Goal: Find specific page/section: Find specific page/section

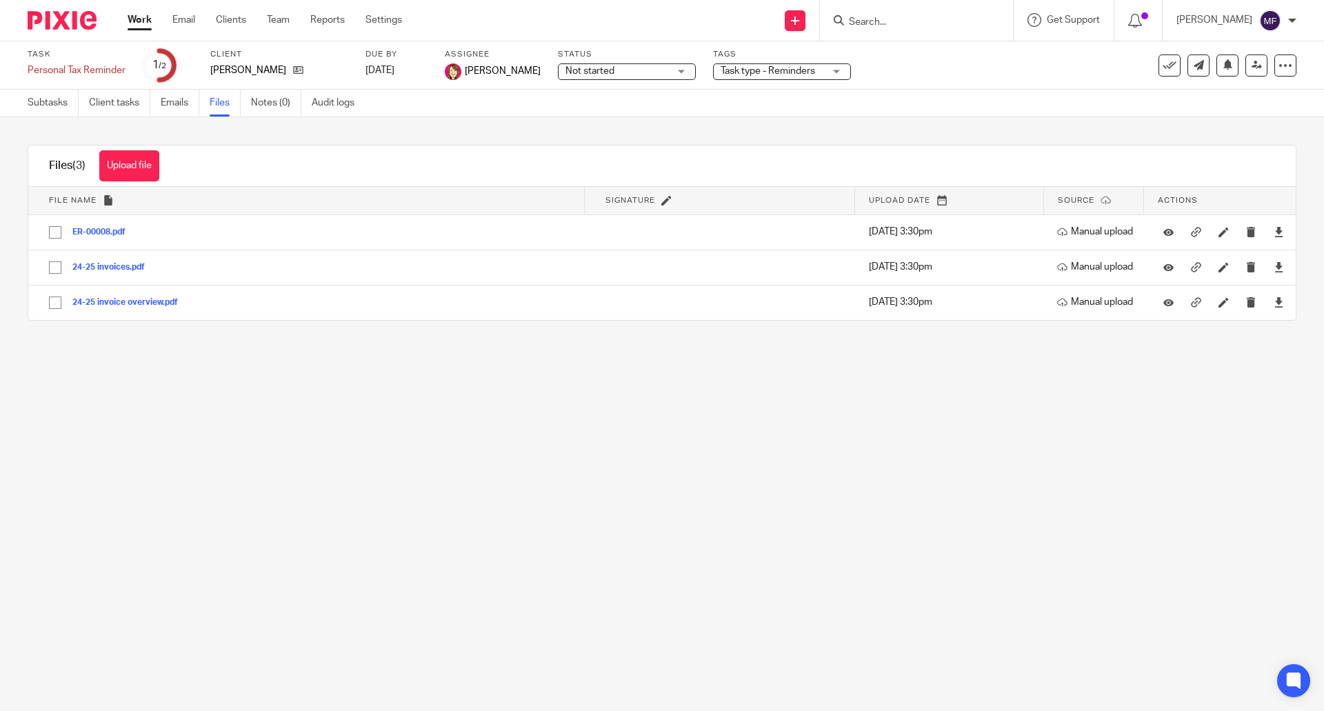
click at [936, 19] on input "Search" at bounding box center [909, 23] width 124 height 12
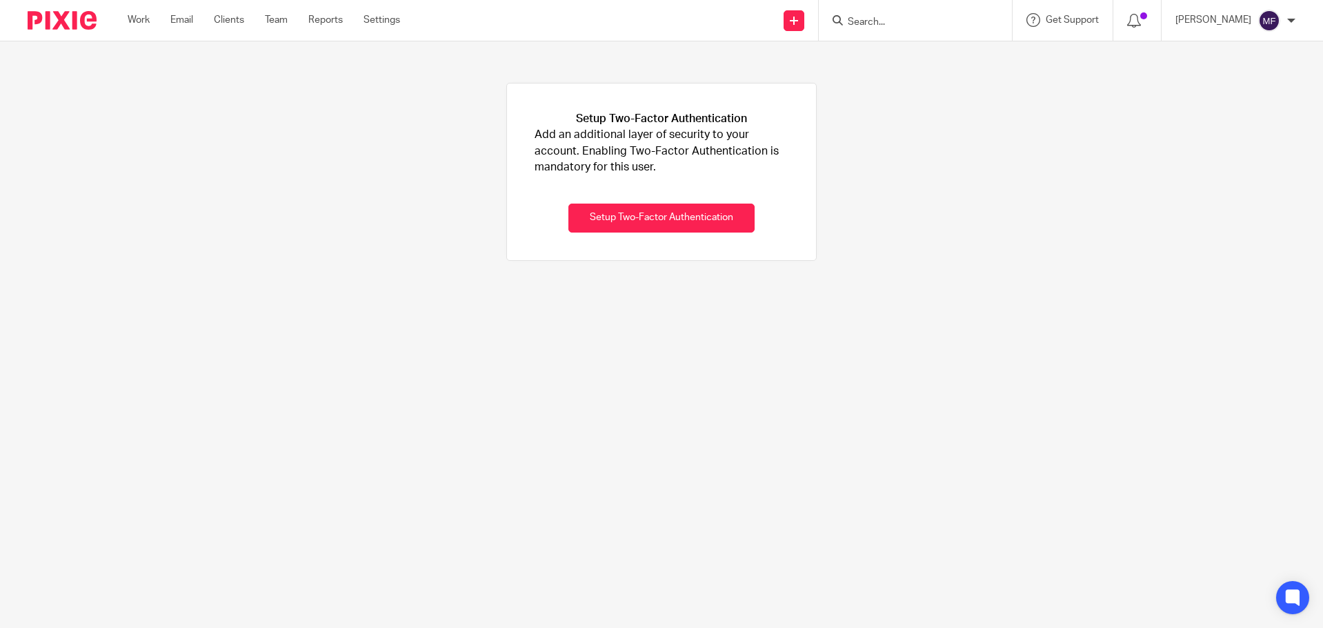
click at [864, 20] on div at bounding box center [912, 20] width 161 height 17
click at [875, 19] on input "Search" at bounding box center [908, 23] width 124 height 12
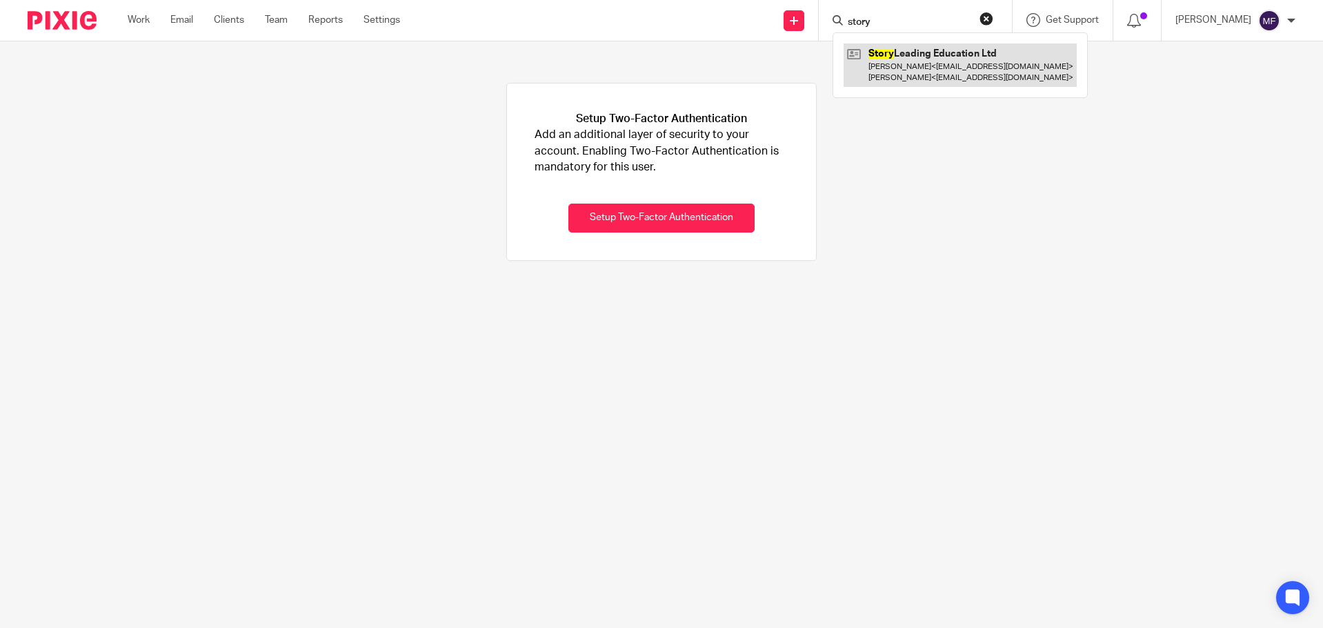
type input "story"
click at [921, 55] on link at bounding box center [959, 64] width 233 height 43
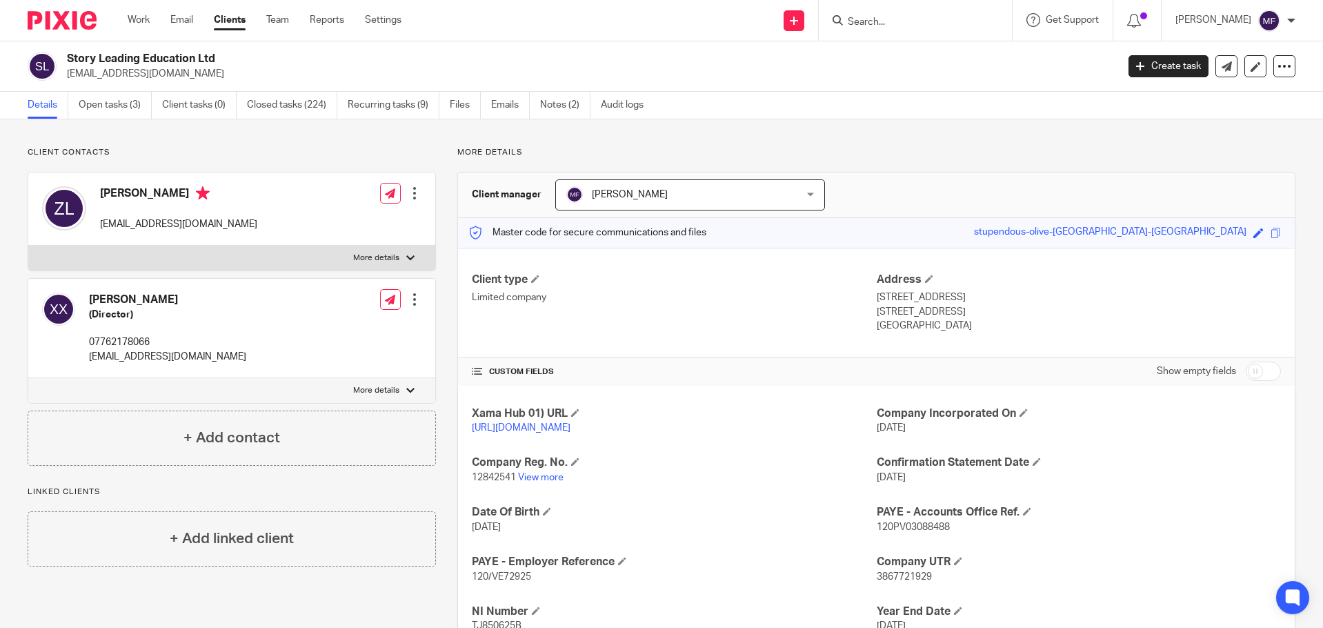
click at [444, 108] on ul "Details Open tasks (3) Client tasks (0) Closed tasks (224) Recurring tasks (9) …" at bounding box center [346, 105] width 636 height 27
click at [456, 105] on link "Files" at bounding box center [465, 105] width 31 height 27
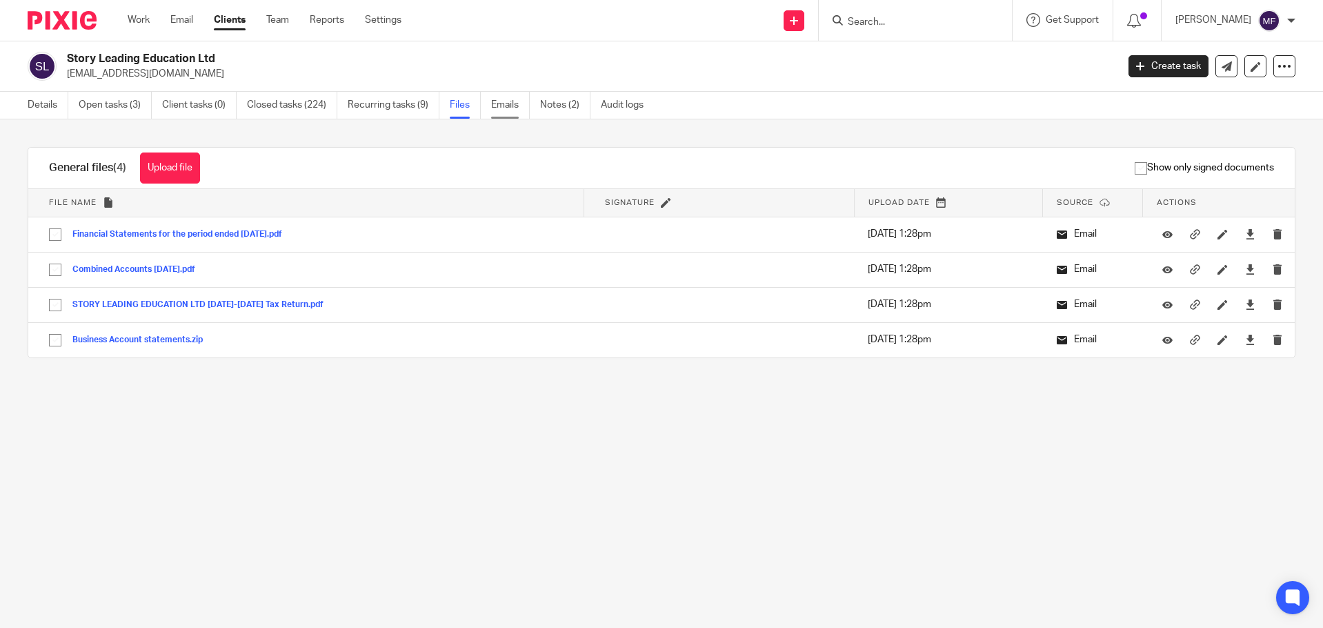
click at [511, 105] on link "Emails" at bounding box center [510, 105] width 39 height 27
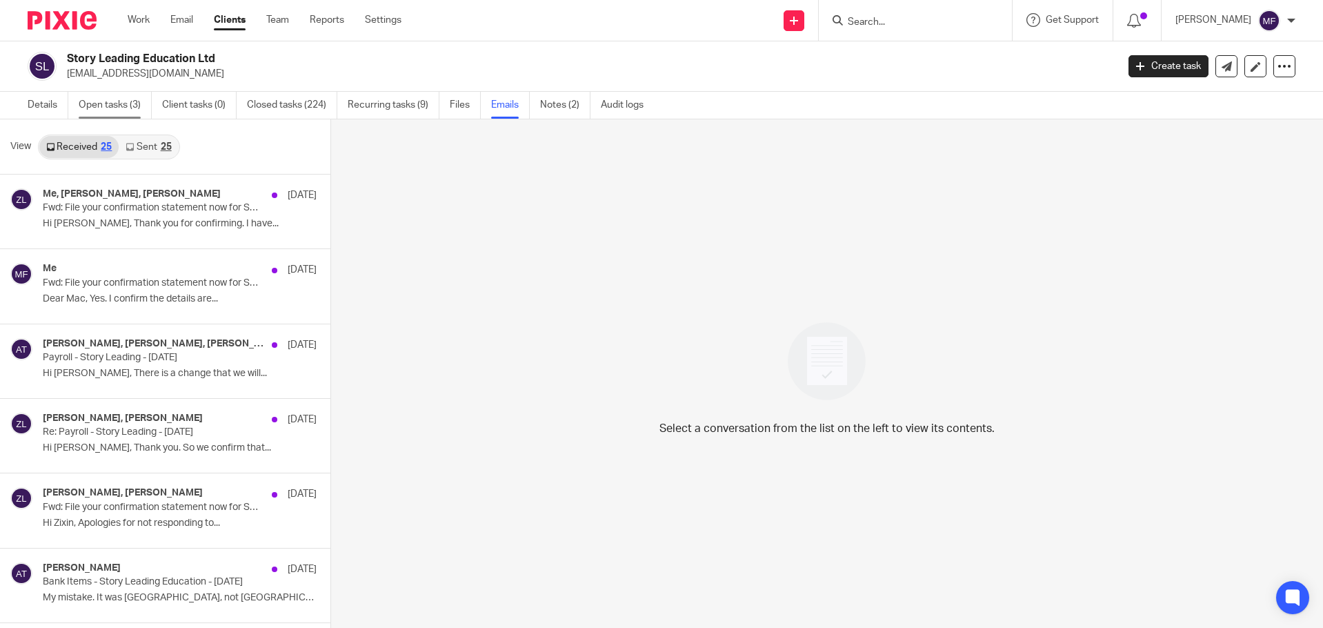
click at [126, 113] on link "Open tasks (3)" at bounding box center [115, 105] width 73 height 27
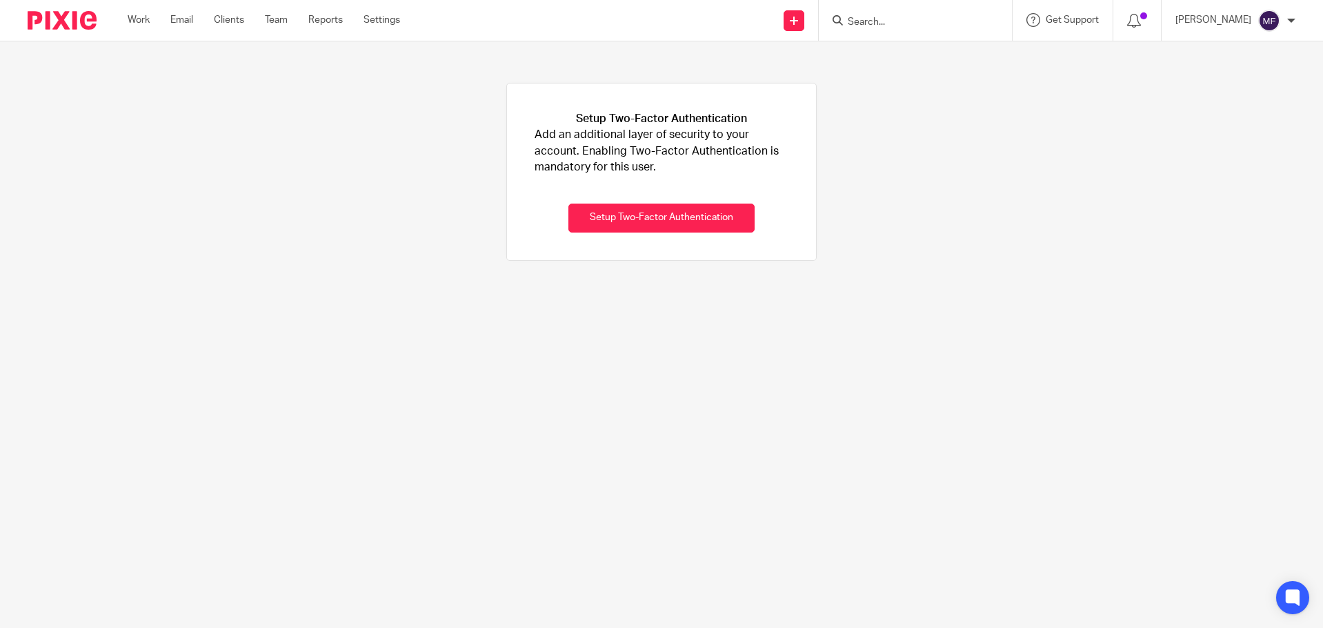
click at [883, 13] on form at bounding box center [919, 20] width 147 height 17
click at [888, 28] on input "Search" at bounding box center [908, 23] width 124 height 12
type input "engage"
click at [944, 44] on link at bounding box center [962, 53] width 239 height 21
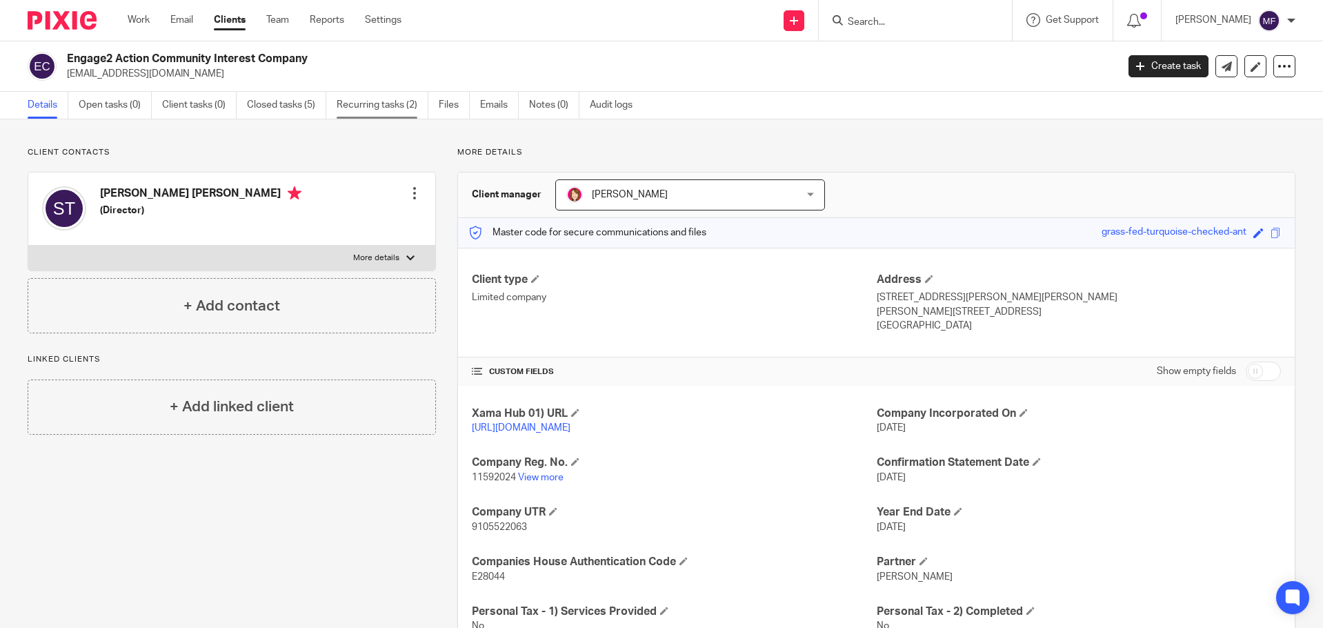
click at [368, 112] on link "Recurring tasks (2)" at bounding box center [383, 105] width 92 height 27
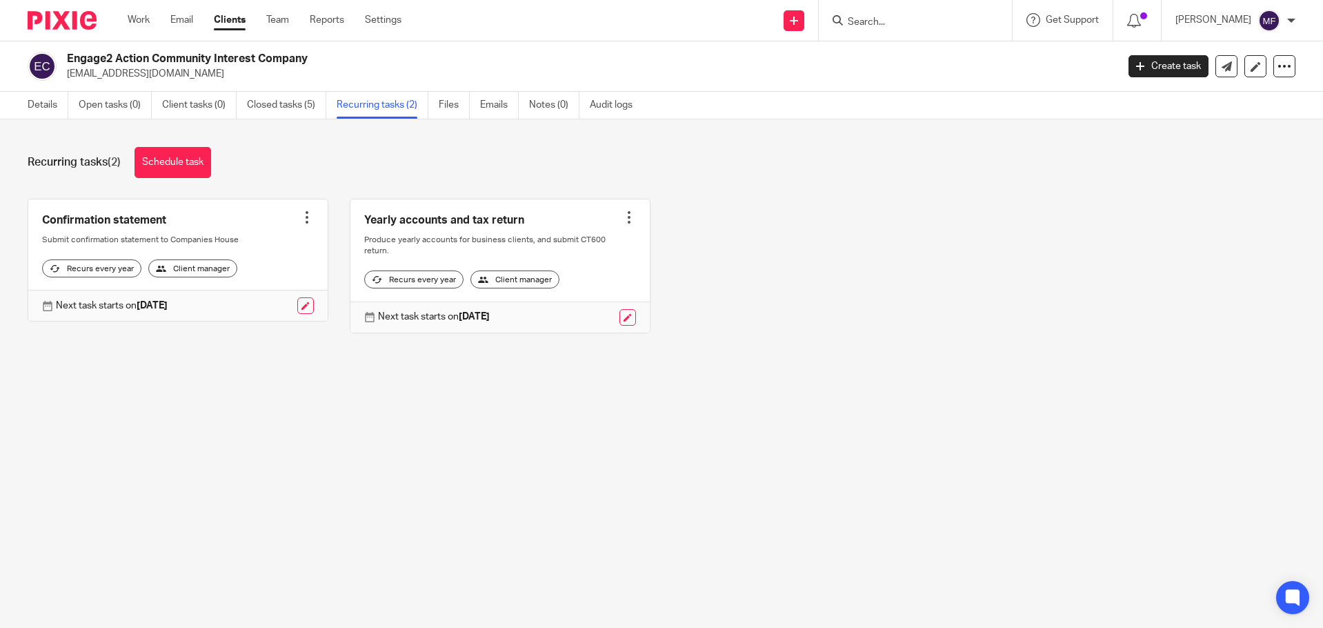
click at [942, 20] on input "Search" at bounding box center [908, 23] width 124 height 12
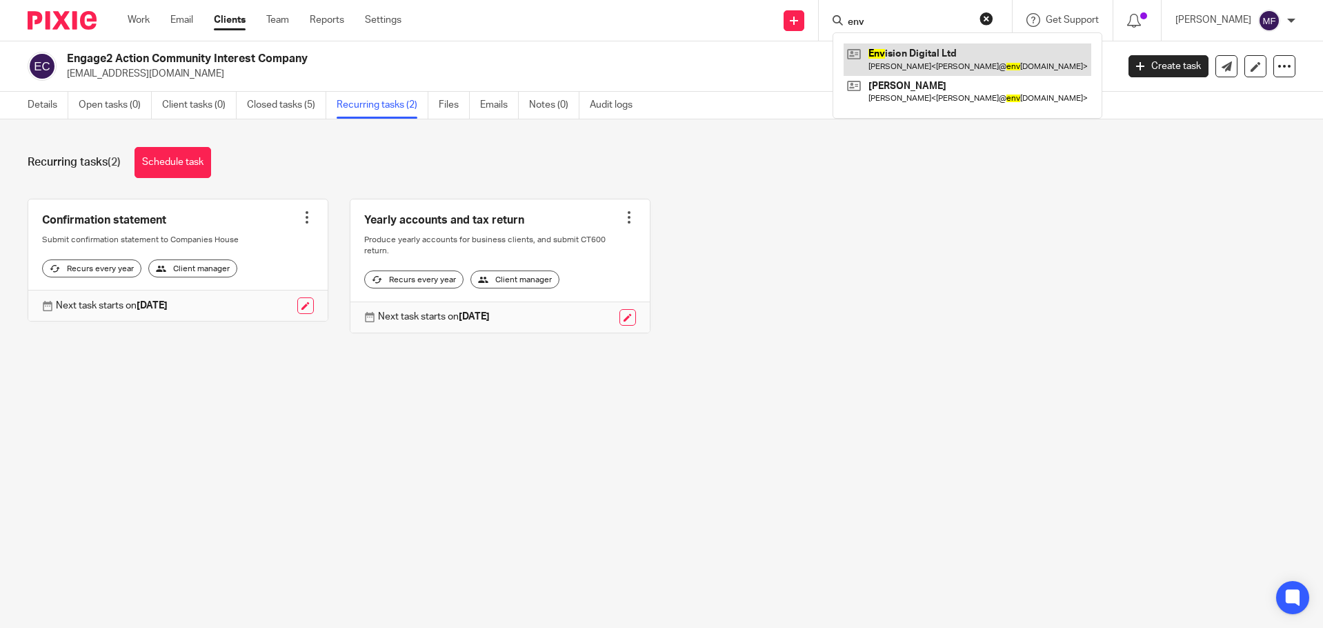
type input "env"
click at [933, 49] on link at bounding box center [967, 59] width 248 height 32
click at [940, 59] on link at bounding box center [967, 59] width 248 height 32
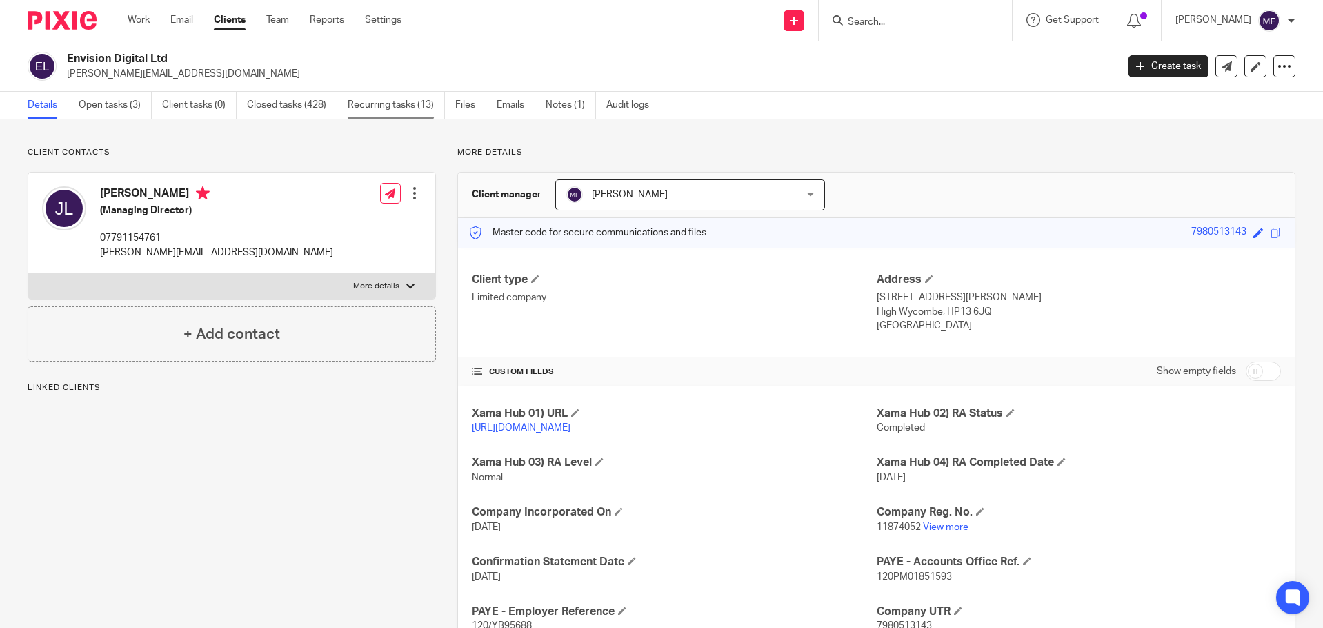
click at [419, 105] on link "Recurring tasks (13)" at bounding box center [396, 105] width 97 height 27
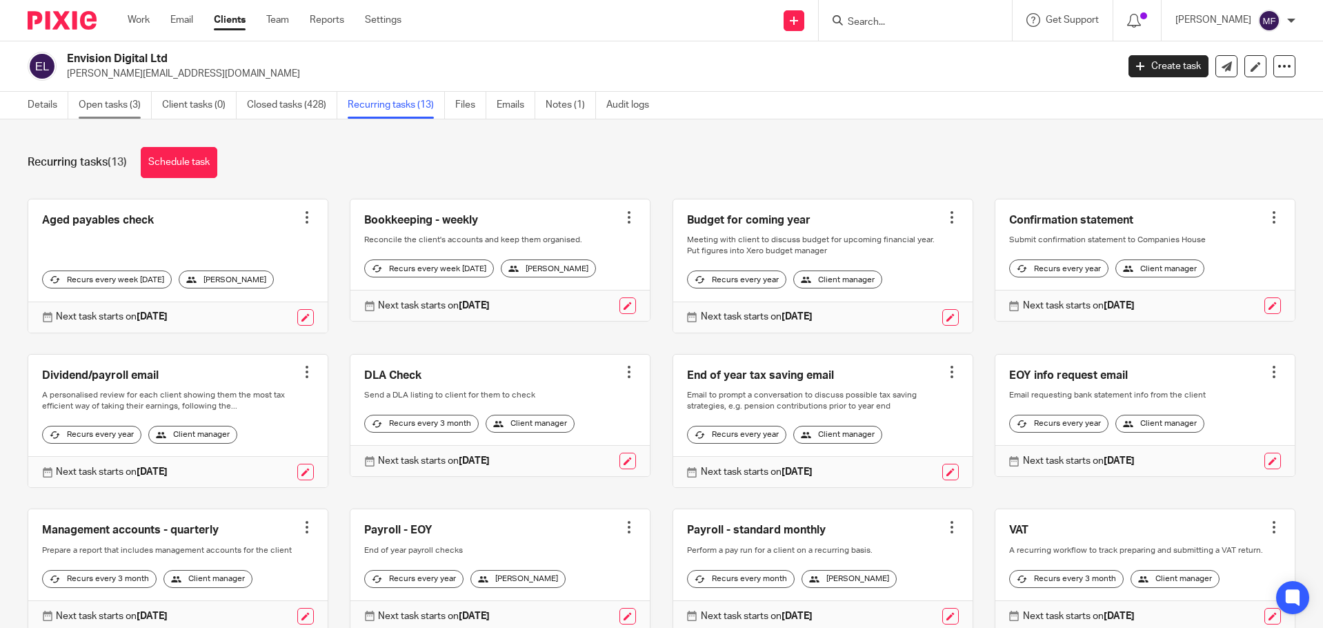
click at [134, 108] on link "Open tasks (3)" at bounding box center [115, 105] width 73 height 27
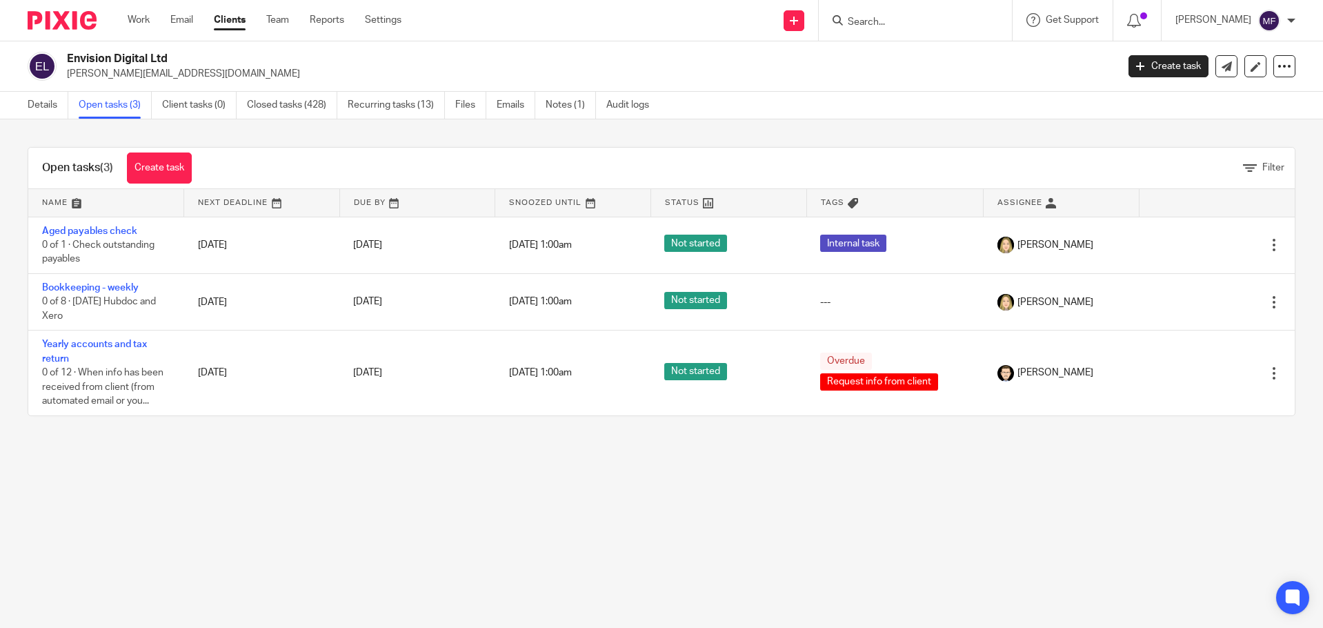
click at [885, 8] on div at bounding box center [915, 20] width 193 height 41
click at [885, 14] on form at bounding box center [919, 20] width 147 height 17
click at [879, 20] on input "Search" at bounding box center [908, 23] width 124 height 12
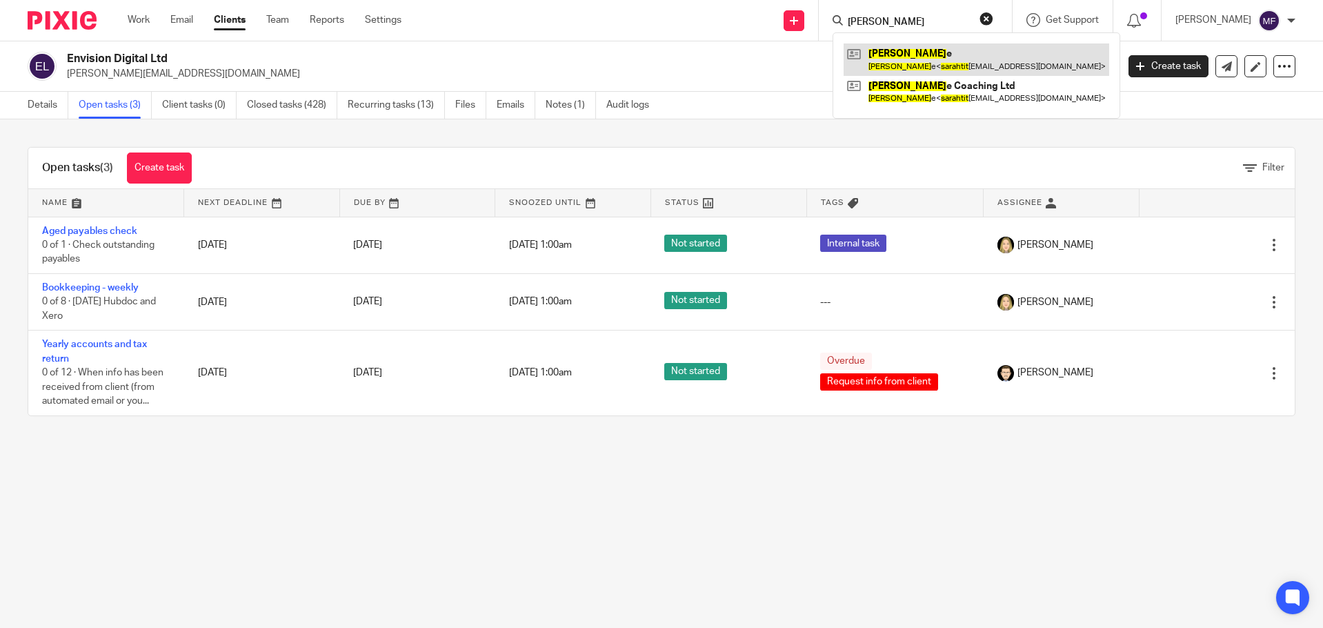
type input "sarah tit"
click at [943, 61] on link at bounding box center [975, 59] width 265 height 32
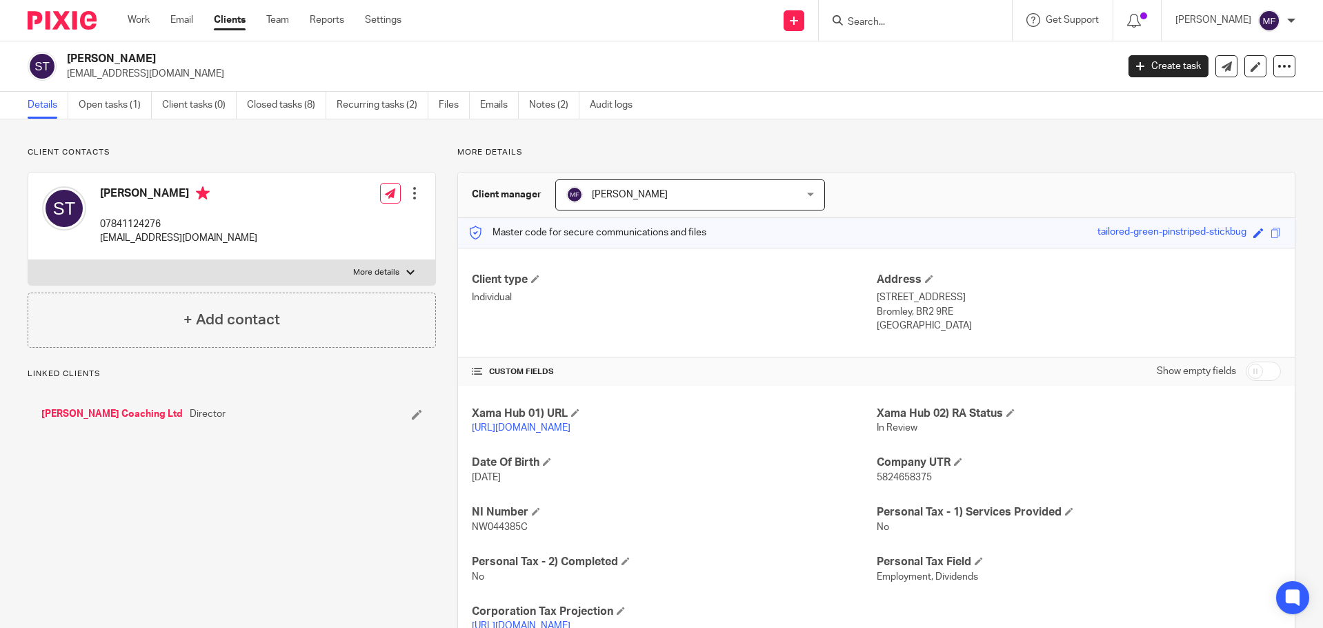
click at [921, 20] on input "Search" at bounding box center [908, 23] width 124 height 12
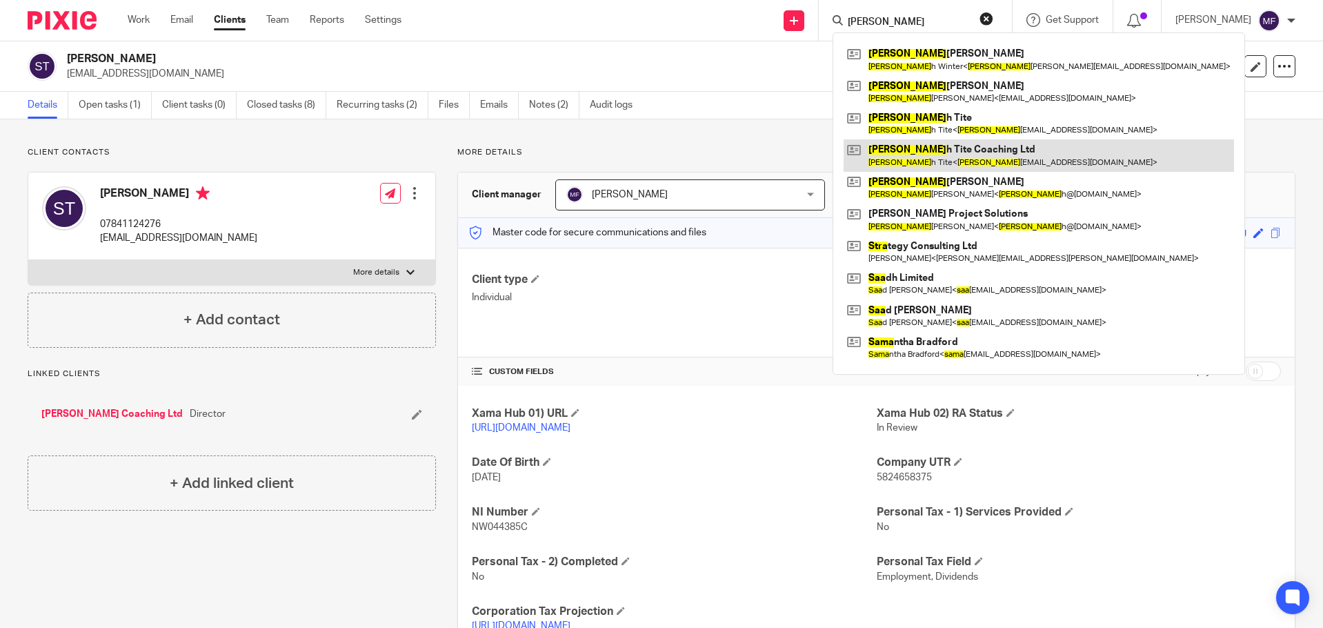
type input "sara"
click at [936, 152] on link at bounding box center [1038, 155] width 390 height 32
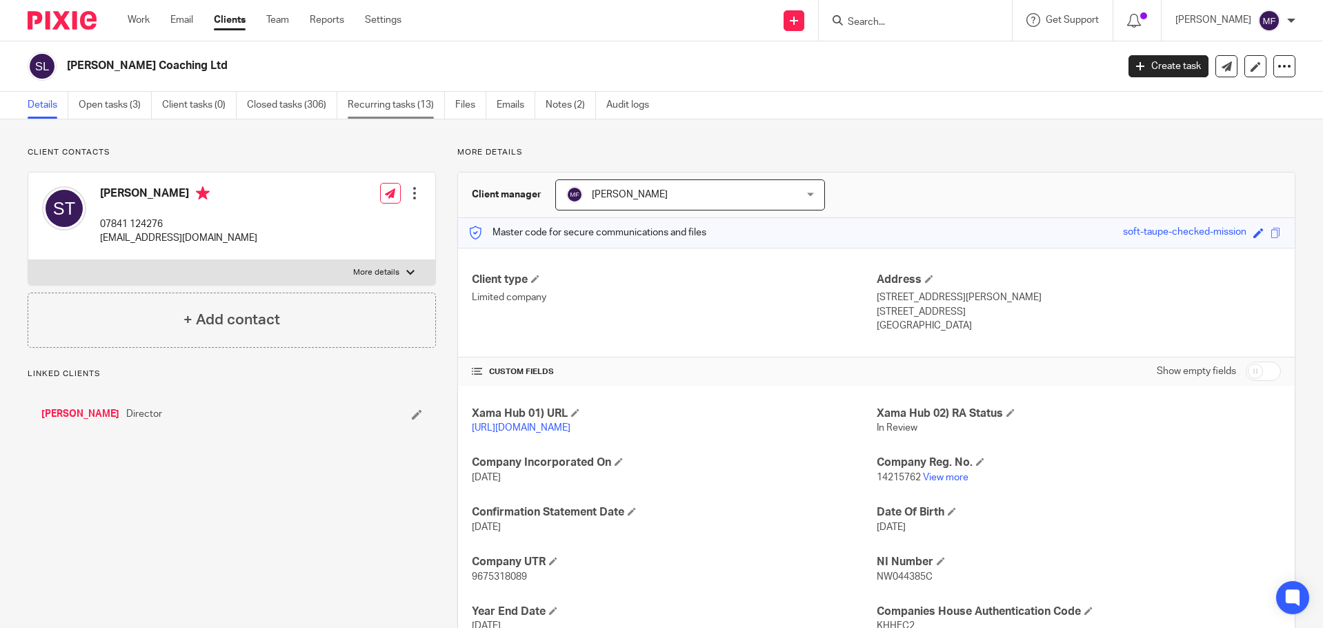
click at [431, 110] on link "Recurring tasks (13)" at bounding box center [396, 105] width 97 height 27
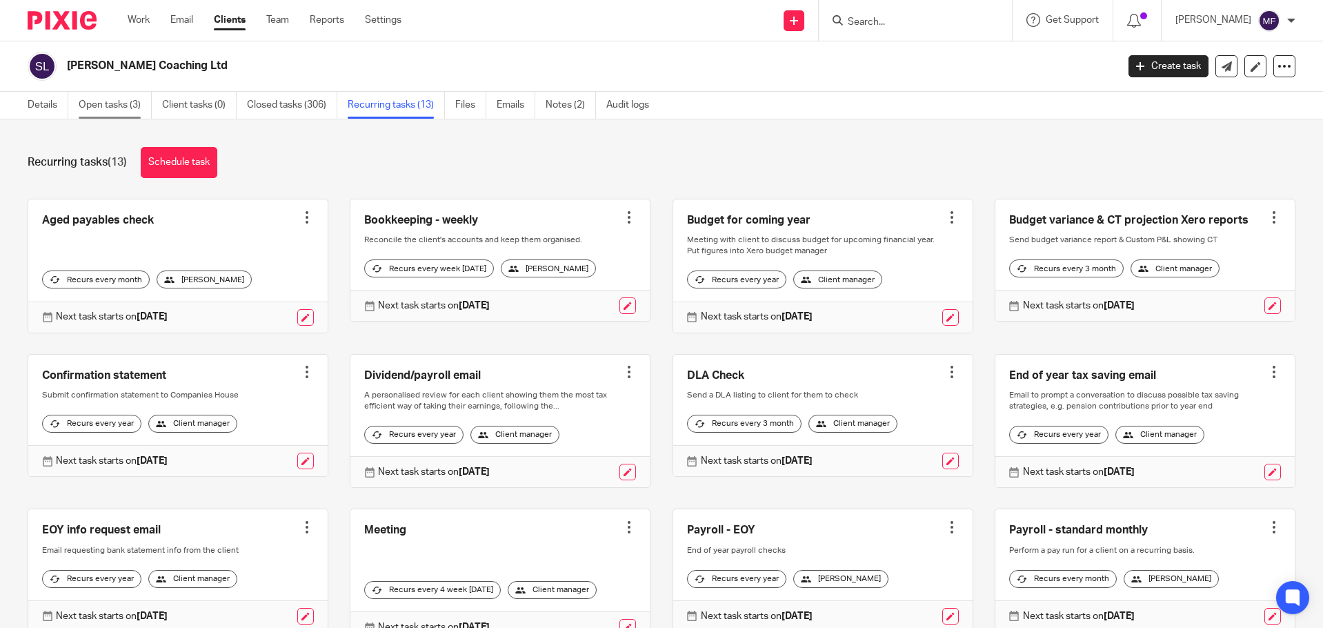
click at [115, 106] on link "Open tasks (3)" at bounding box center [115, 105] width 73 height 27
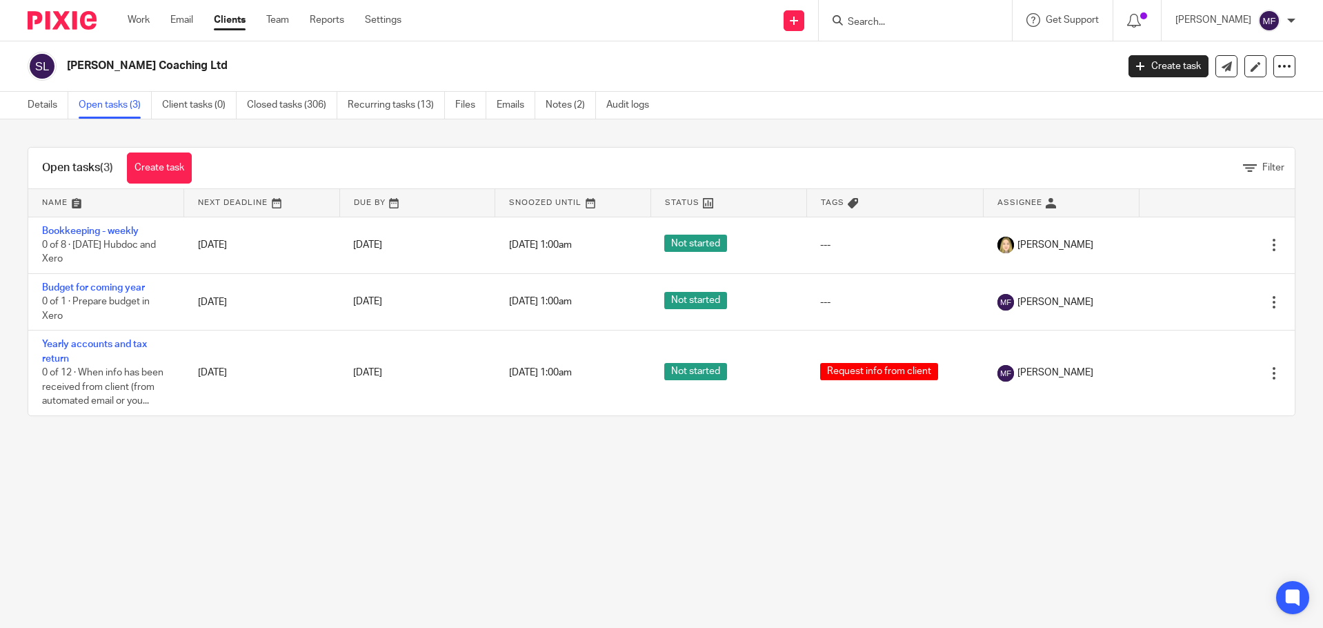
click at [936, 21] on input "Search" at bounding box center [908, 23] width 124 height 12
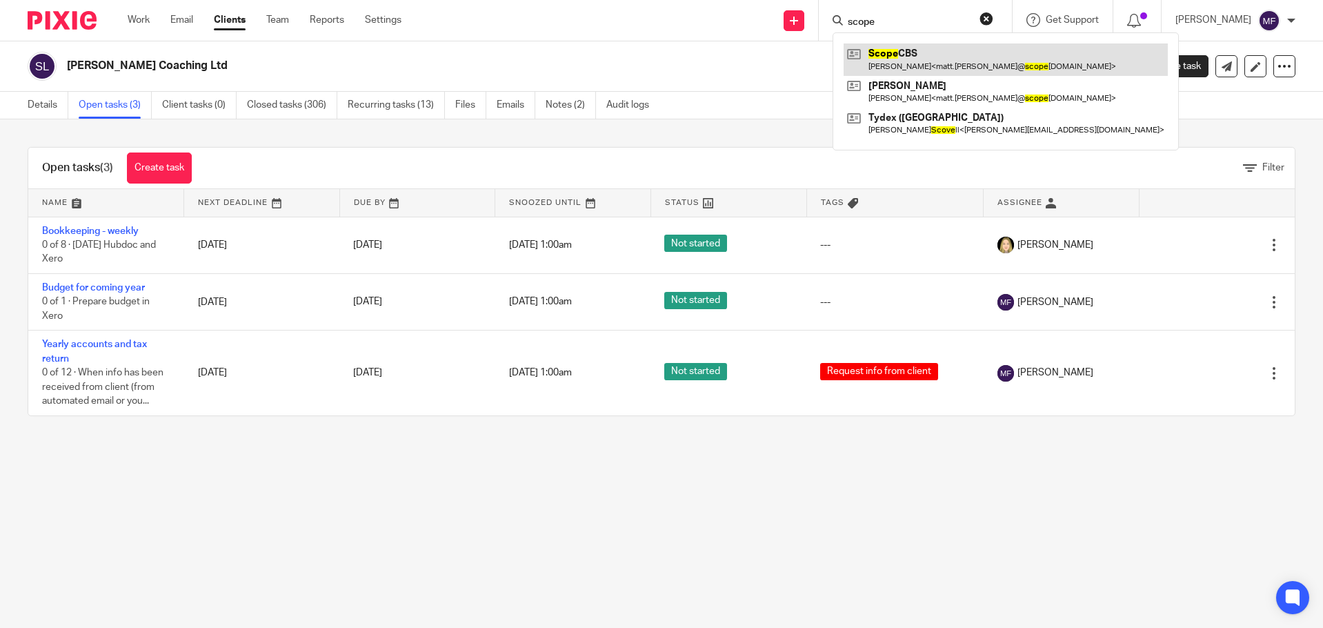
type input "scope"
click at [948, 55] on link at bounding box center [1005, 59] width 324 height 32
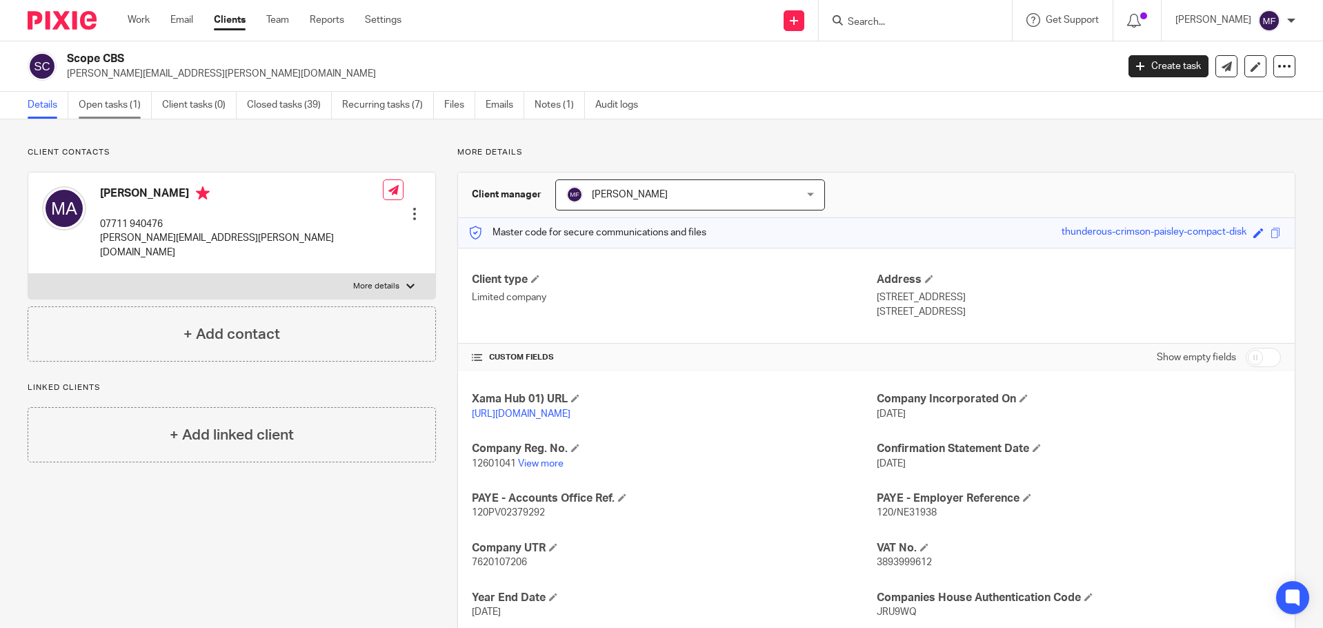
click at [132, 101] on link "Open tasks (1)" at bounding box center [115, 105] width 73 height 27
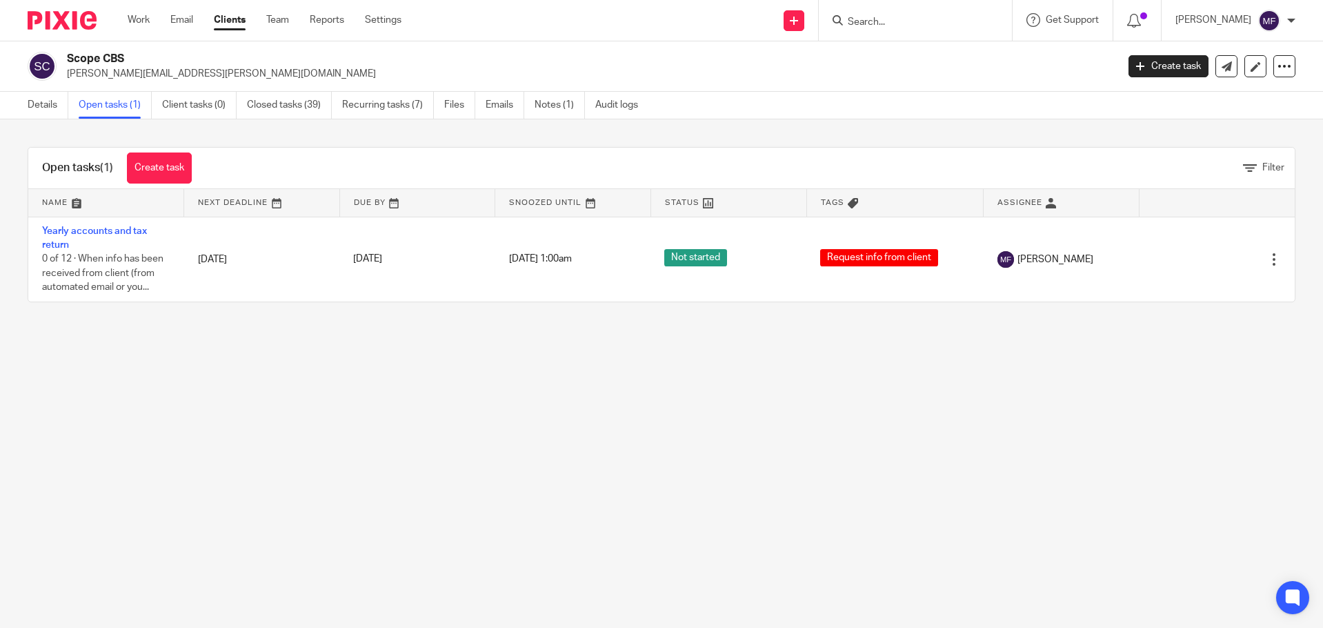
drag, startPoint x: 879, startPoint y: 12, endPoint x: 879, endPoint y: 24, distance: 12.4
click at [879, 12] on form at bounding box center [919, 20] width 147 height 17
click at [879, 24] on input "Search" at bounding box center [908, 23] width 124 height 12
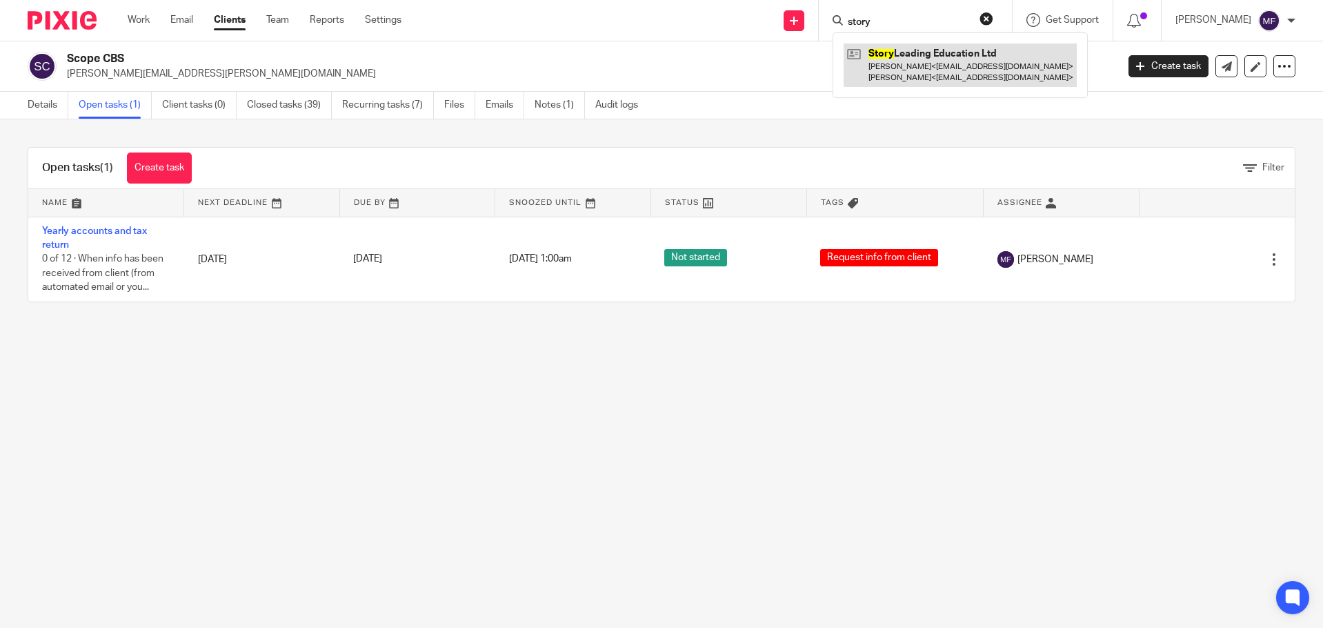
type input "story"
click at [947, 72] on link at bounding box center [959, 64] width 233 height 43
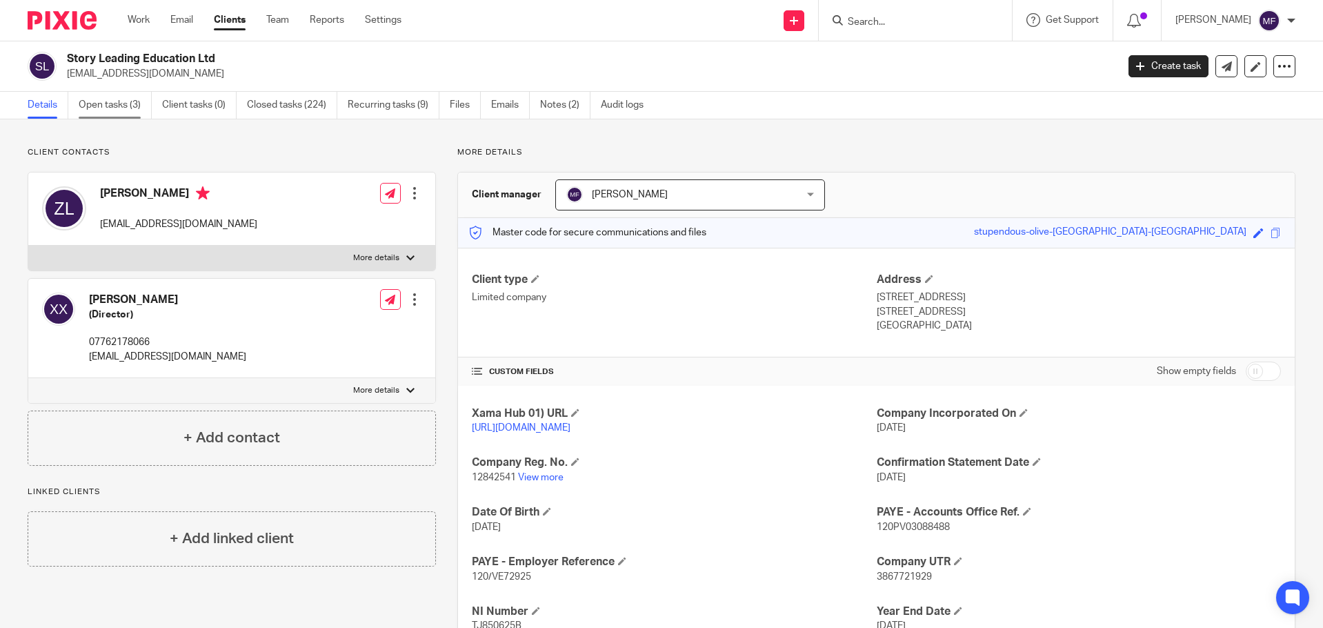
click at [108, 105] on link "Open tasks (3)" at bounding box center [115, 105] width 73 height 27
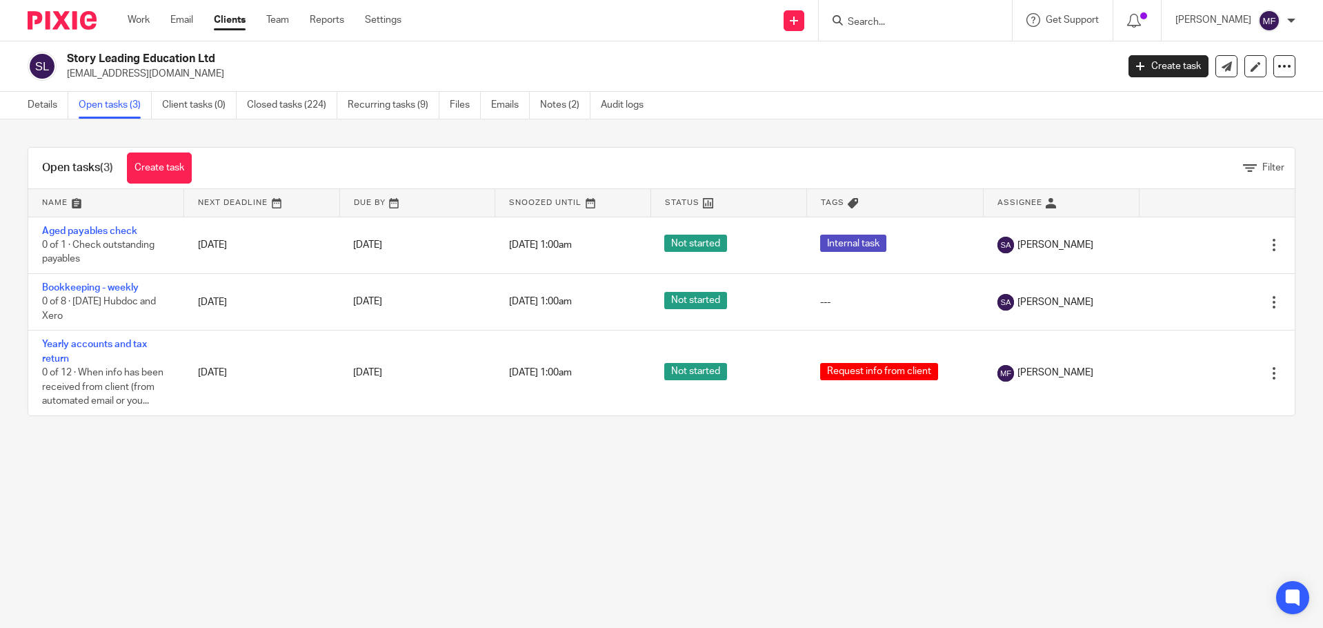
click at [923, 21] on input "Search" at bounding box center [908, 23] width 124 height 12
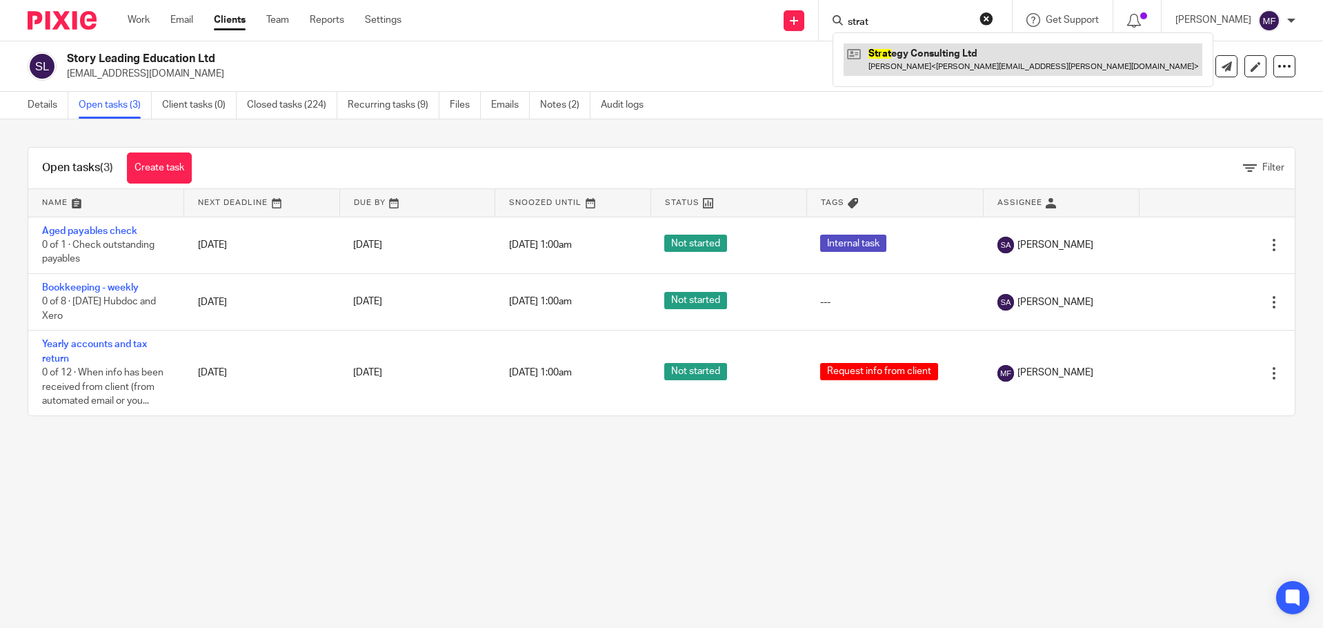
type input "strat"
click at [943, 50] on link at bounding box center [1022, 59] width 359 height 32
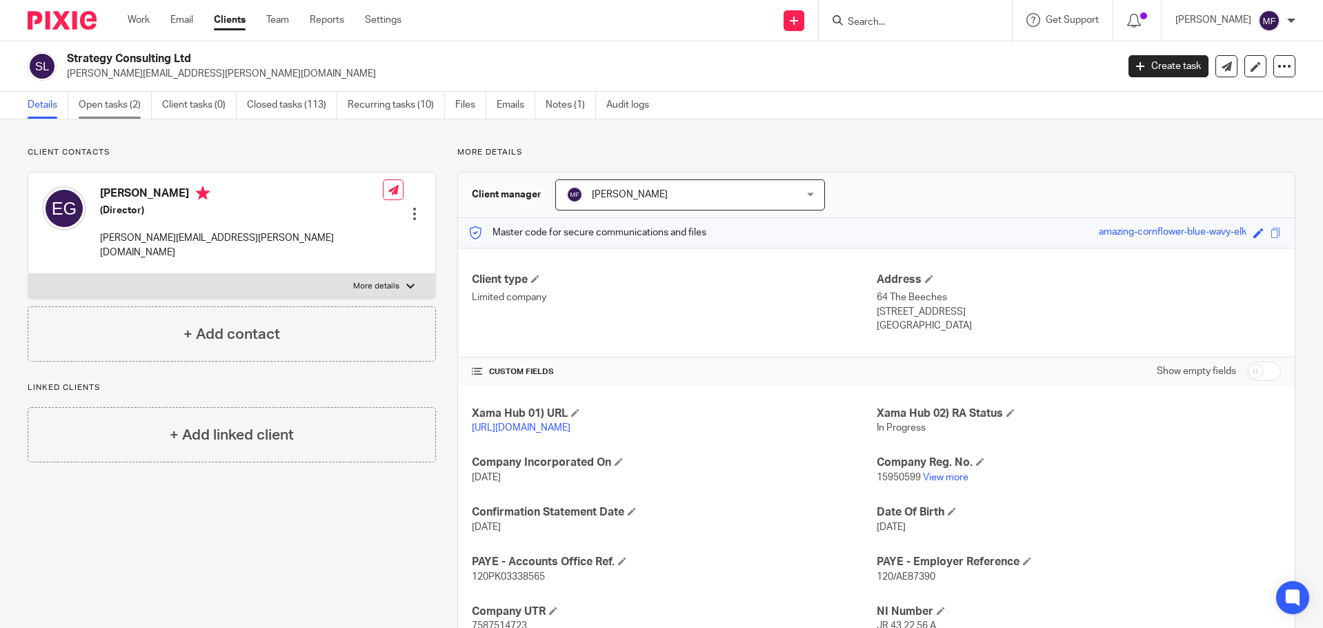
click at [138, 109] on link "Open tasks (2)" at bounding box center [115, 105] width 73 height 27
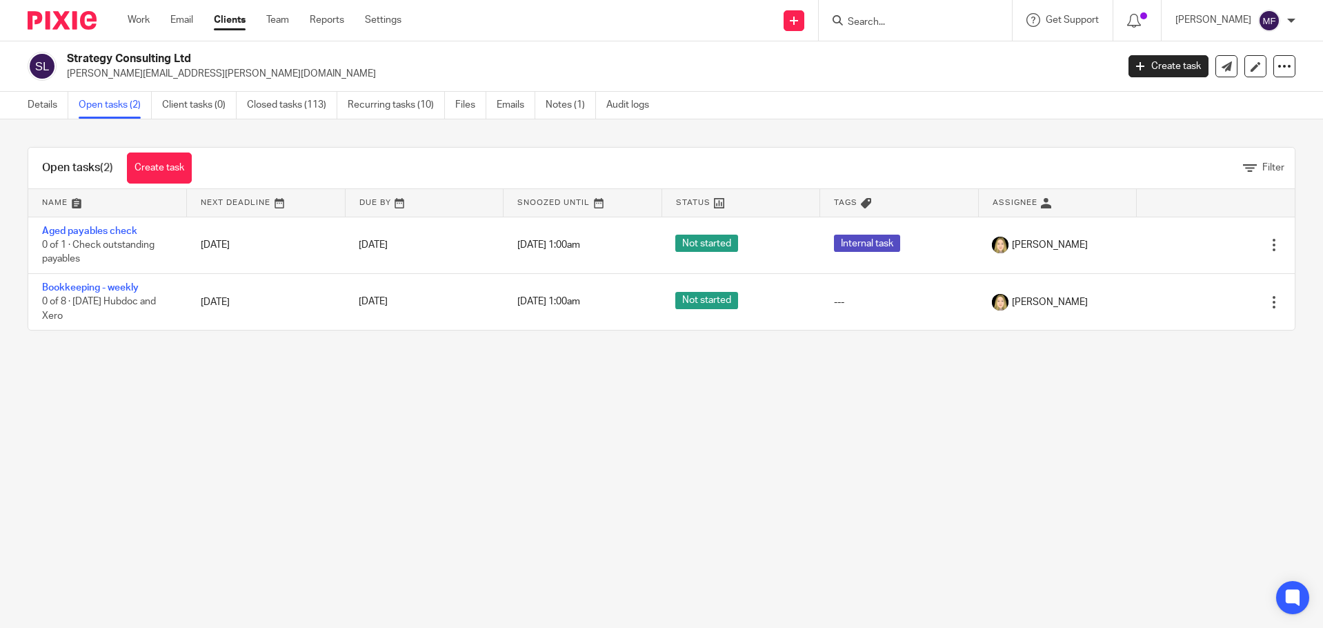
click at [883, 21] on input "Search" at bounding box center [908, 23] width 124 height 12
type input "texe"
